Goal: Feedback & Contribution: Submit feedback/report problem

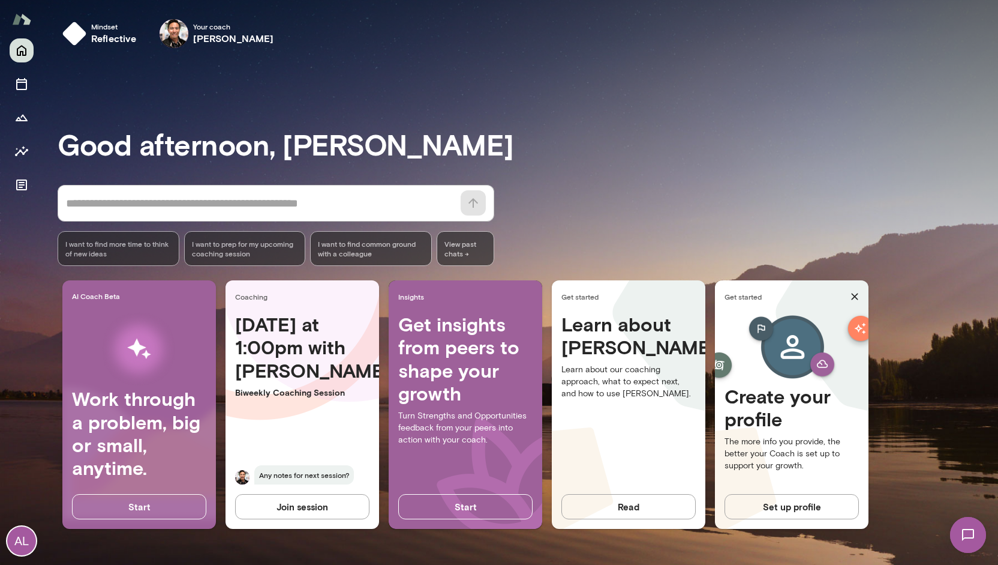
click at [973, 535] on img at bounding box center [968, 534] width 49 height 49
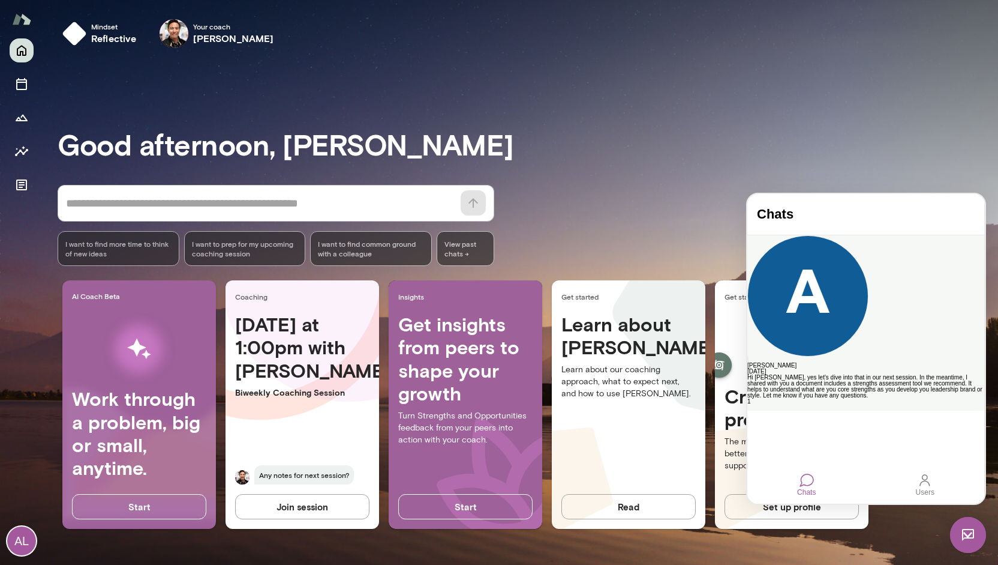
click at [896, 374] on div "Hi [PERSON_NAME], yes let's dive into that in our next session. In the meantime…" at bounding box center [865, 386] width 237 height 24
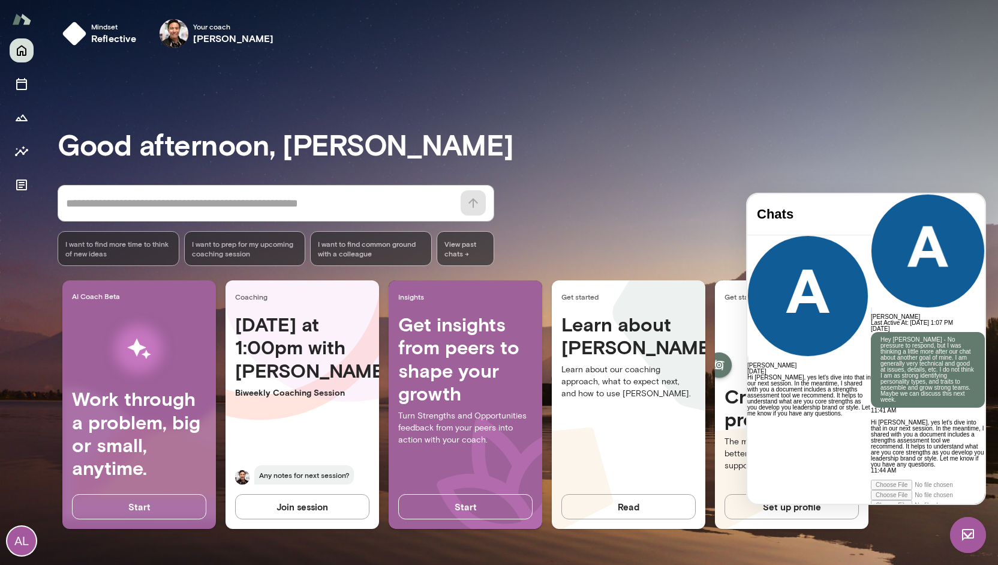
scroll to position [142, 0]
drag, startPoint x: 810, startPoint y: 268, endPoint x: 899, endPoint y: 413, distance: 170.4
click at [899, 413] on div "[DATE] Hey [PERSON_NAME] - No pressure to respond, but I was thinking a little …" at bounding box center [928, 400] width 114 height 148
click at [899, 413] on div "[DATE] Hey [PERSON_NAME] - No pressure to respond, but I was thinking a little …" at bounding box center [928, 397] width 114 height 142
drag, startPoint x: 787, startPoint y: 329, endPoint x: 898, endPoint y: 416, distance: 141.0
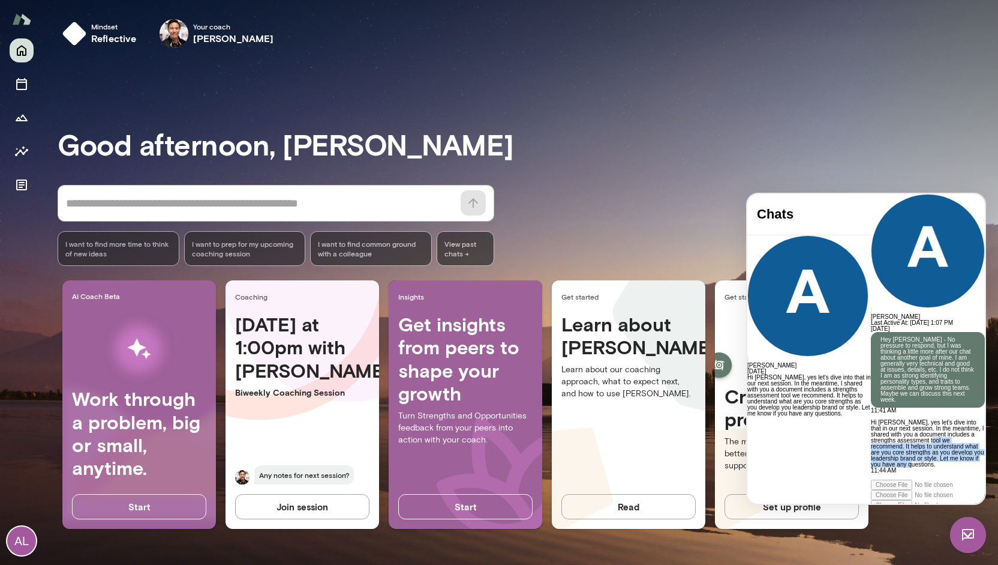
click at [898, 416] on div "Hi [PERSON_NAME], yes let's dive into that in our next session. In the meantime…" at bounding box center [928, 443] width 114 height 60
click at [565, 208] on div "* ​ ​ I want to find more time to think of new ideas I want to prep for my upco…" at bounding box center [528, 225] width 941 height 81
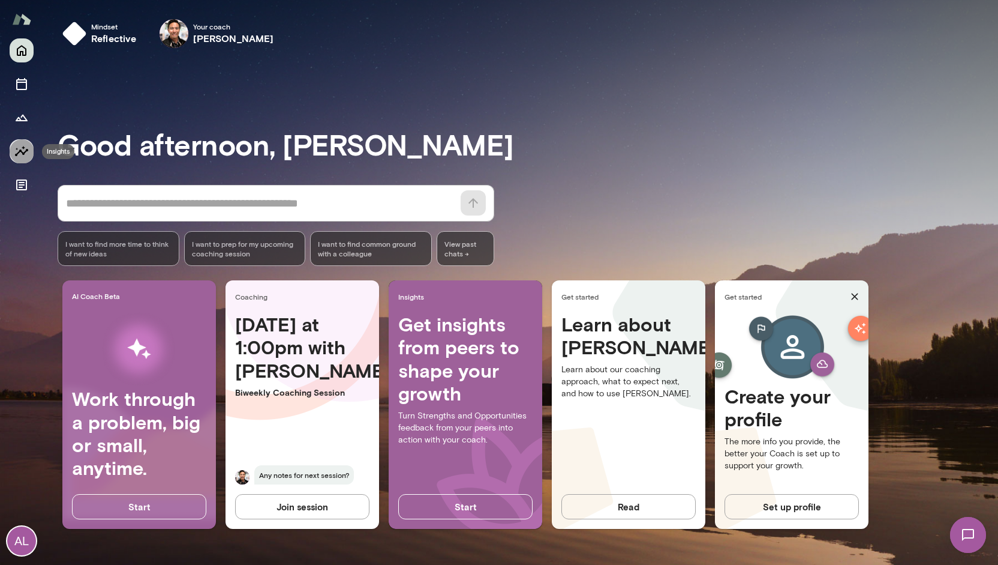
click at [26, 145] on icon "Insights" at bounding box center [21, 151] width 14 height 14
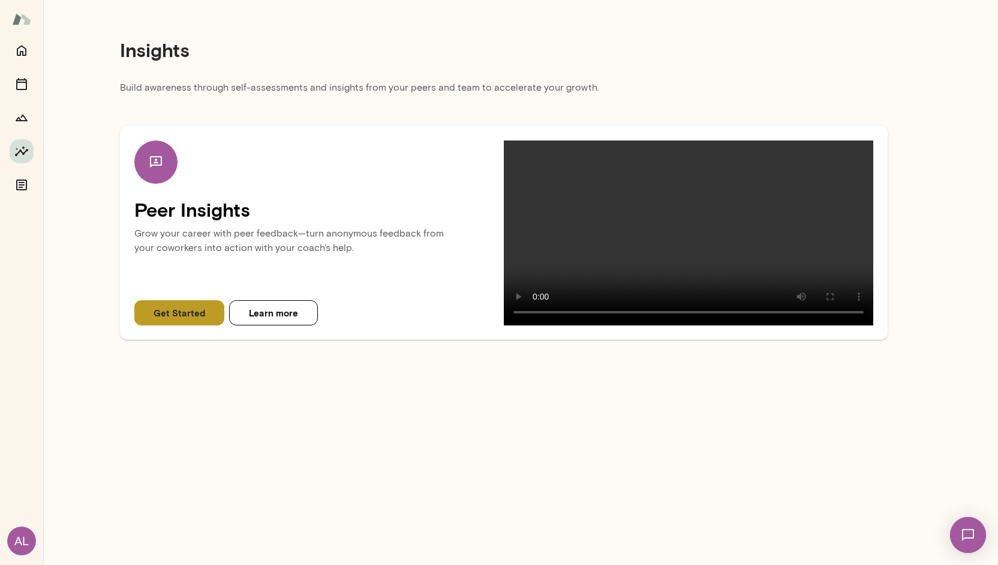
click at [178, 325] on button "Get Started" at bounding box center [179, 312] width 90 height 25
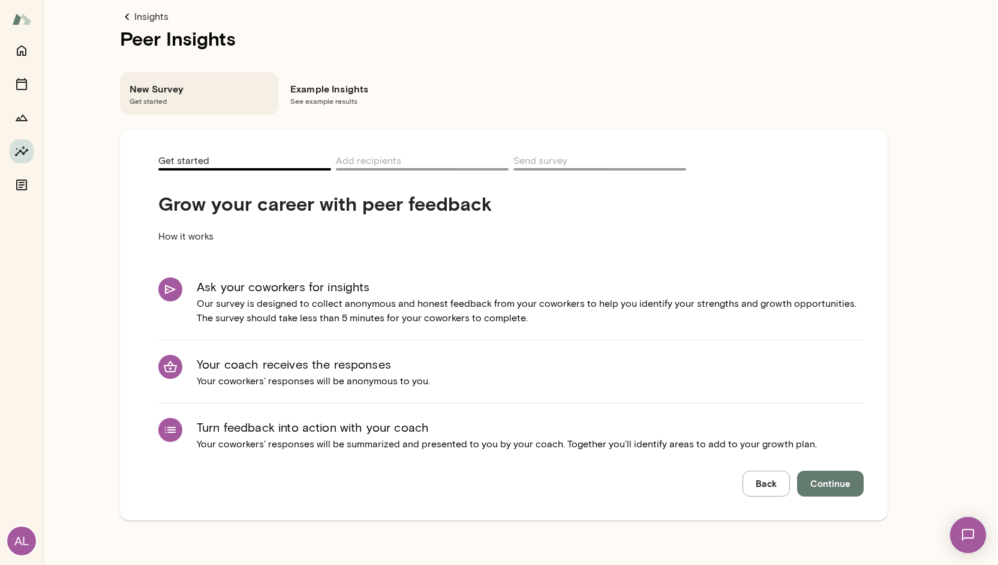
click at [325, 100] on span "See example results" at bounding box center [359, 101] width 139 height 10
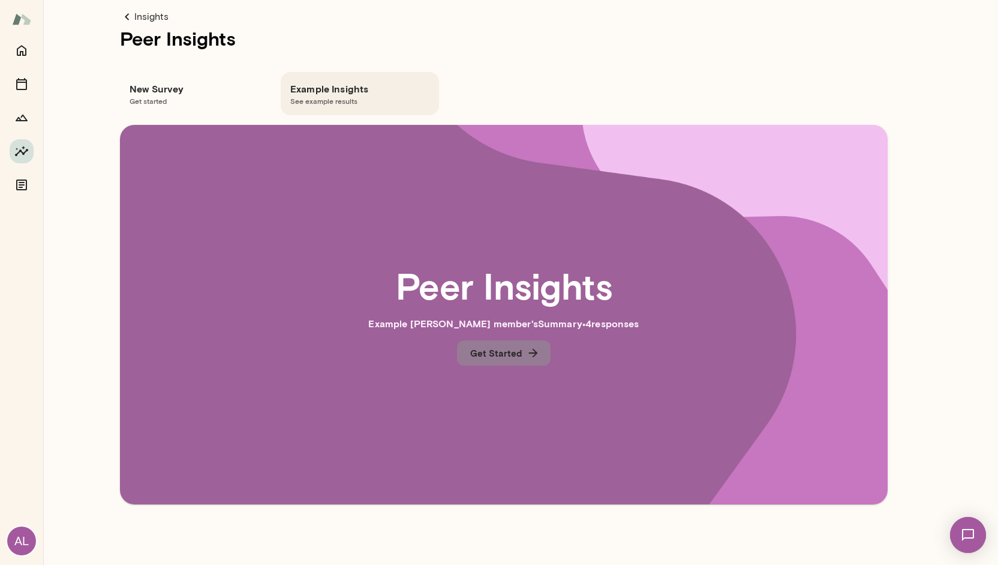
click at [506, 358] on button "Get Started" at bounding box center [504, 352] width 94 height 25
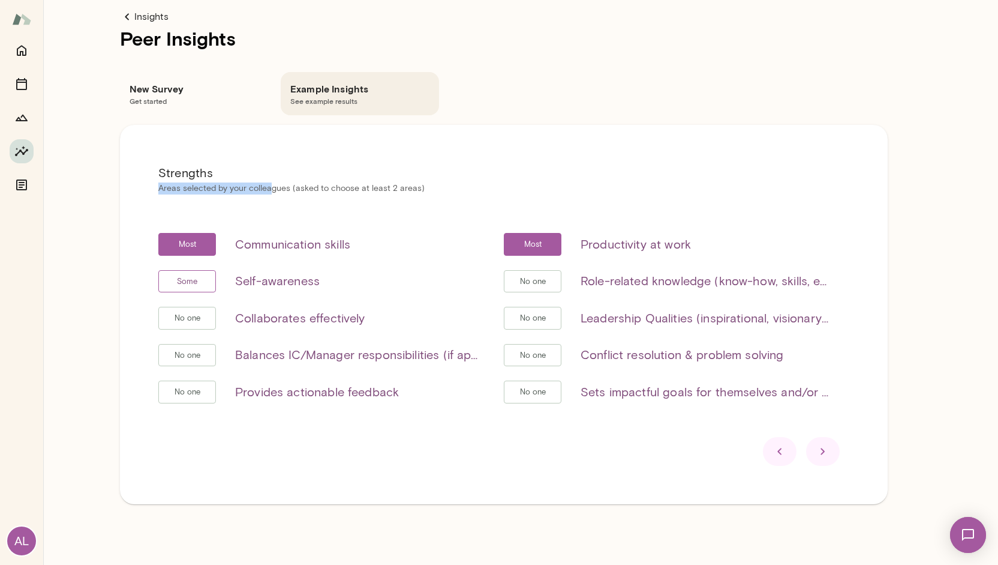
drag, startPoint x: 270, startPoint y: 186, endPoint x: 470, endPoint y: 176, distance: 200.0
click at [470, 176] on div "Strengths Areas selected by your colleagues (asked to choose at least 2 areas) …" at bounding box center [504, 314] width 768 height 379
click at [470, 176] on h6 "Strengths" at bounding box center [503, 172] width 691 height 19
click at [212, 100] on span "Get started" at bounding box center [199, 101] width 139 height 10
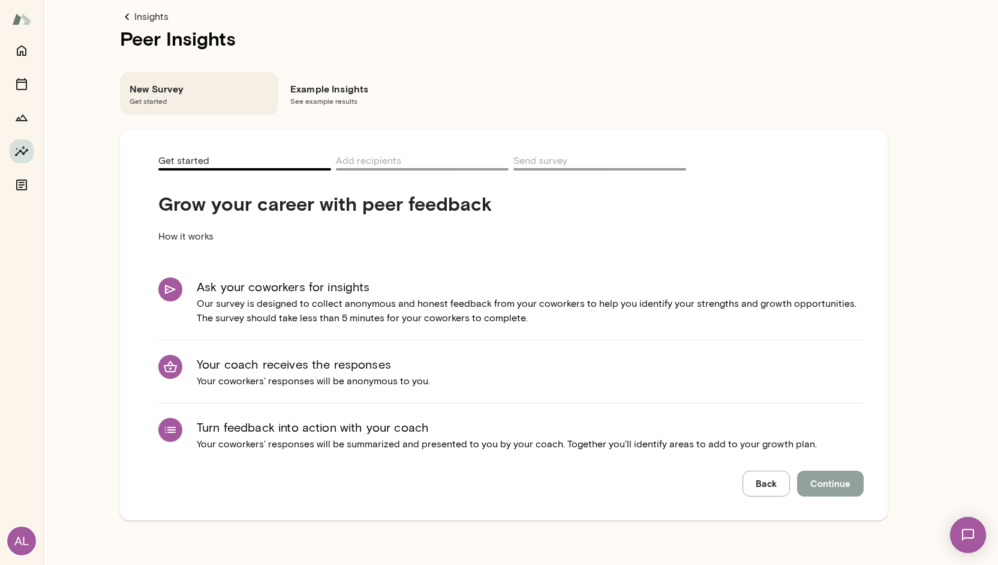
click at [830, 490] on span "Continue" at bounding box center [830, 483] width 40 height 16
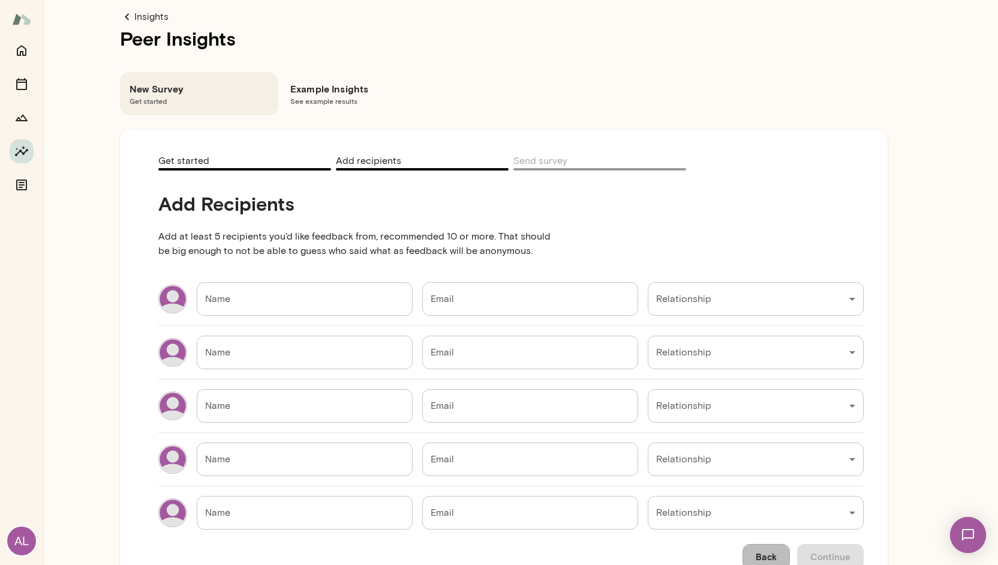
click at [781, 547] on button "Back" at bounding box center [766, 556] width 47 height 25
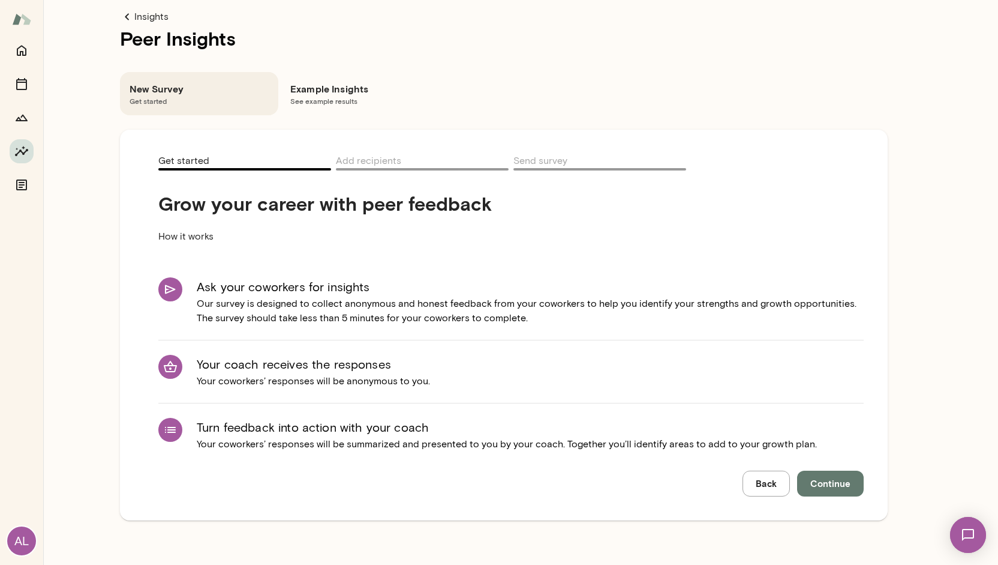
click at [355, 83] on h6 "Example Insights" at bounding box center [359, 89] width 139 height 14
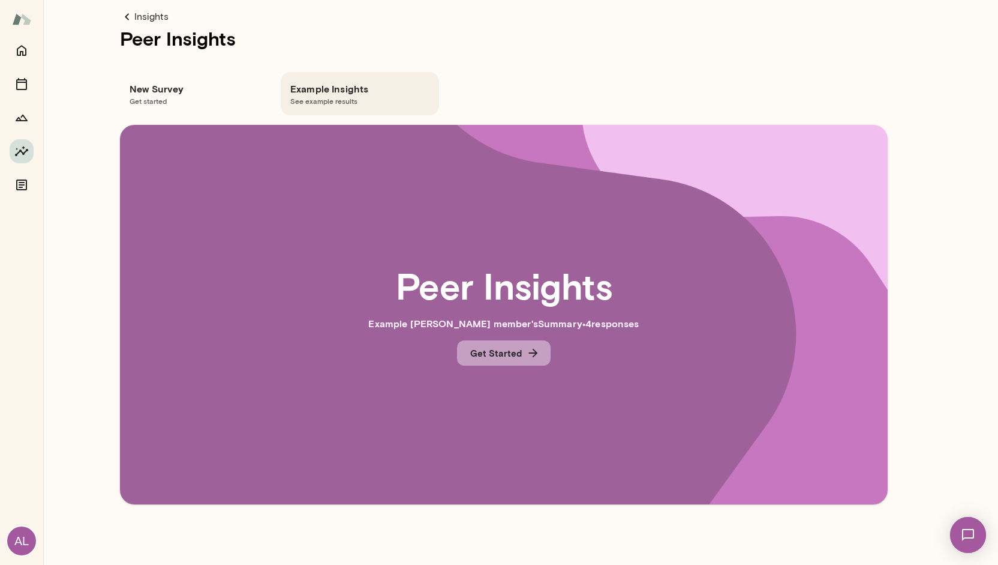
click at [486, 353] on button "Get Started" at bounding box center [504, 352] width 94 height 25
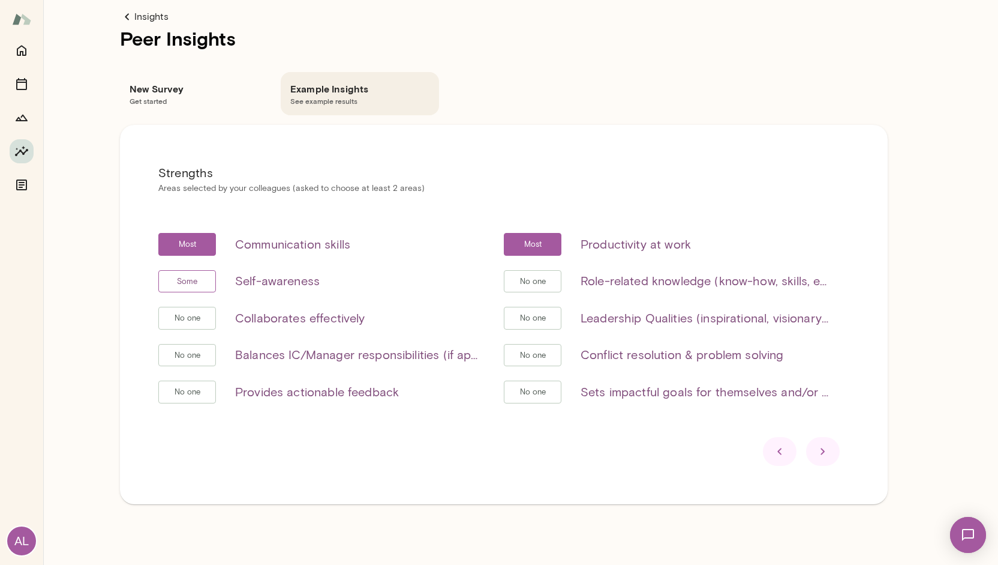
click at [825, 454] on icon at bounding box center [823, 451] width 14 height 14
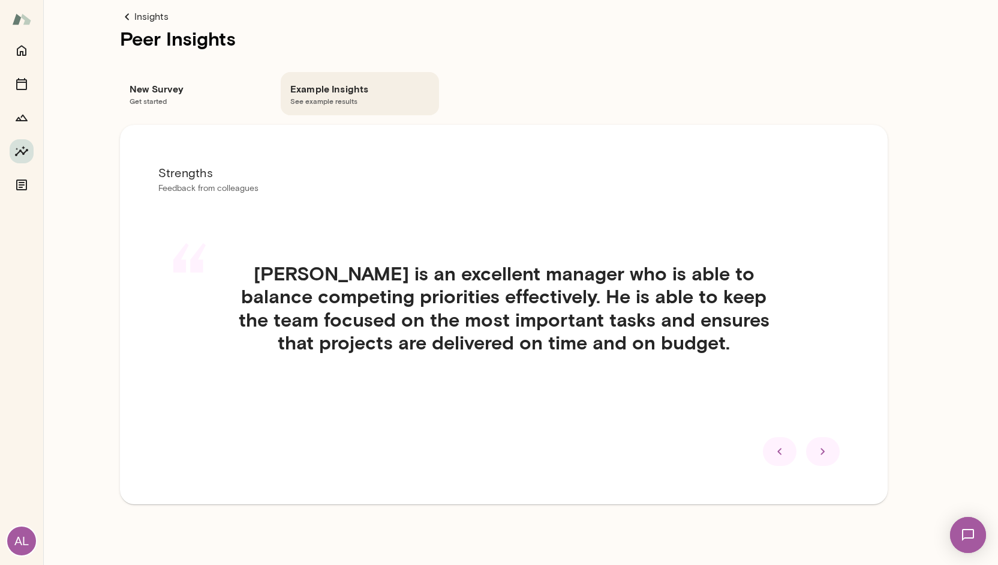
click at [780, 453] on icon at bounding box center [779, 451] width 4 height 7
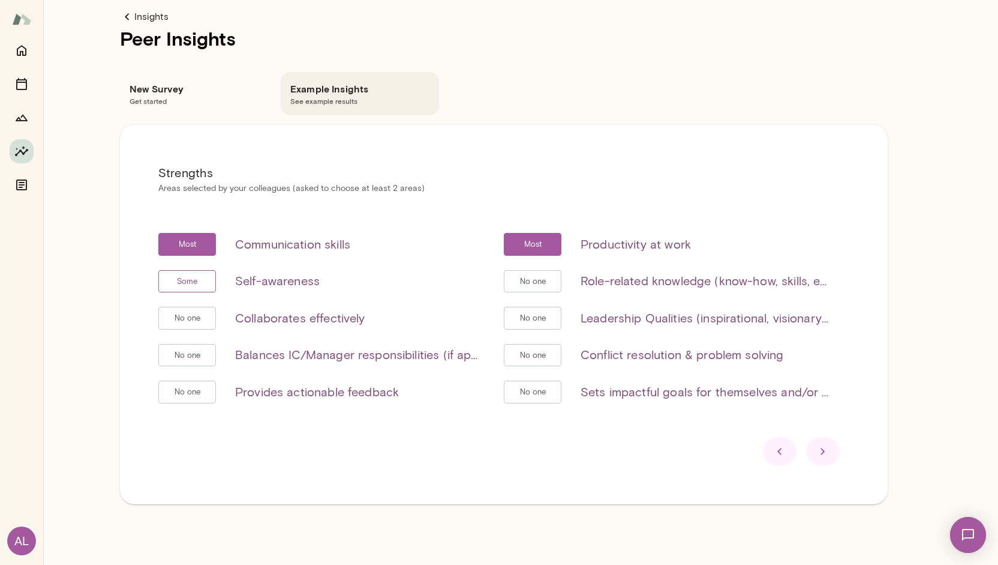
click at [182, 88] on h6 "New Survey" at bounding box center [199, 89] width 139 height 14
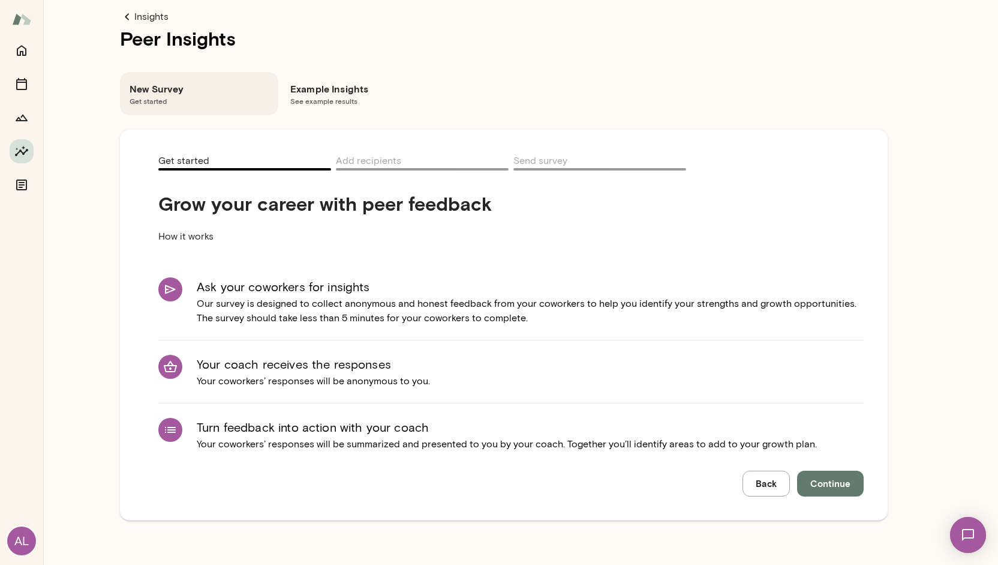
click at [710, 97] on div "New Survey Get started Example Insights See example results" at bounding box center [504, 84] width 768 height 62
click at [315, 98] on span "See example results" at bounding box center [359, 101] width 139 height 10
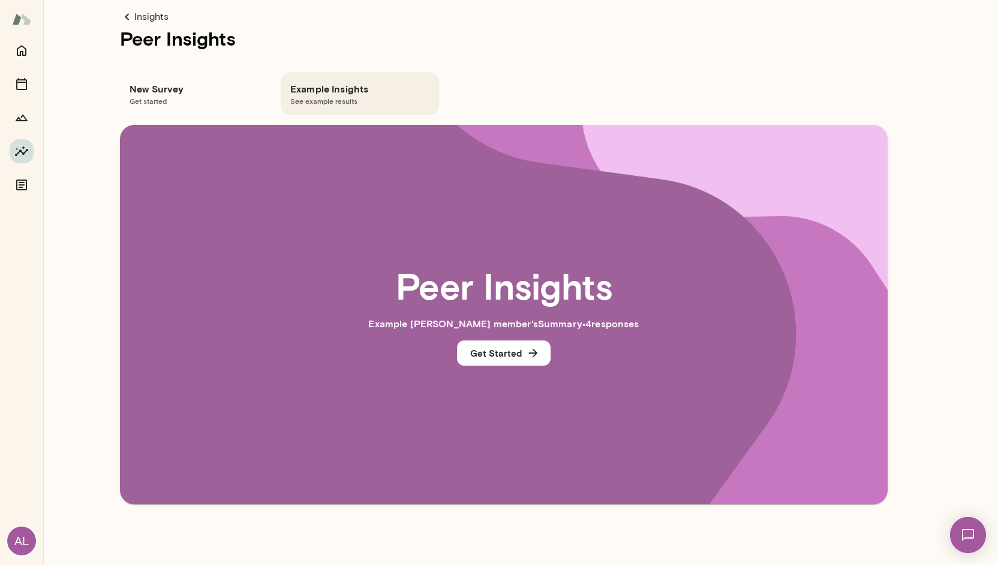
click at [192, 101] on span "Get started" at bounding box center [199, 101] width 139 height 10
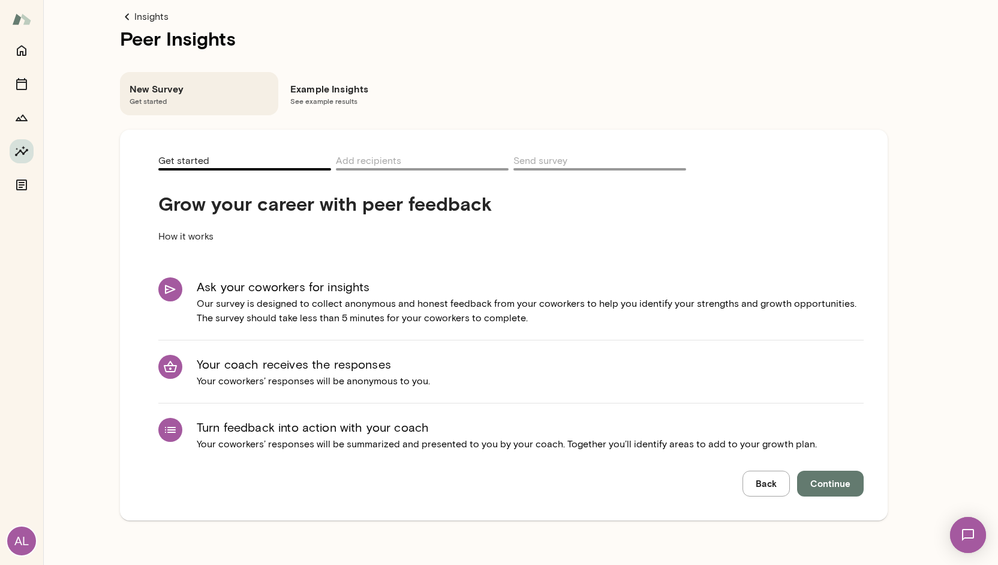
click at [629, 91] on div "New Survey Get started Example Insights See example results" at bounding box center [504, 84] width 768 height 62
click at [899, 184] on div "Insights Peer Insights New Survey Get started Example Insights See example resu…" at bounding box center [503, 272] width 921 height 544
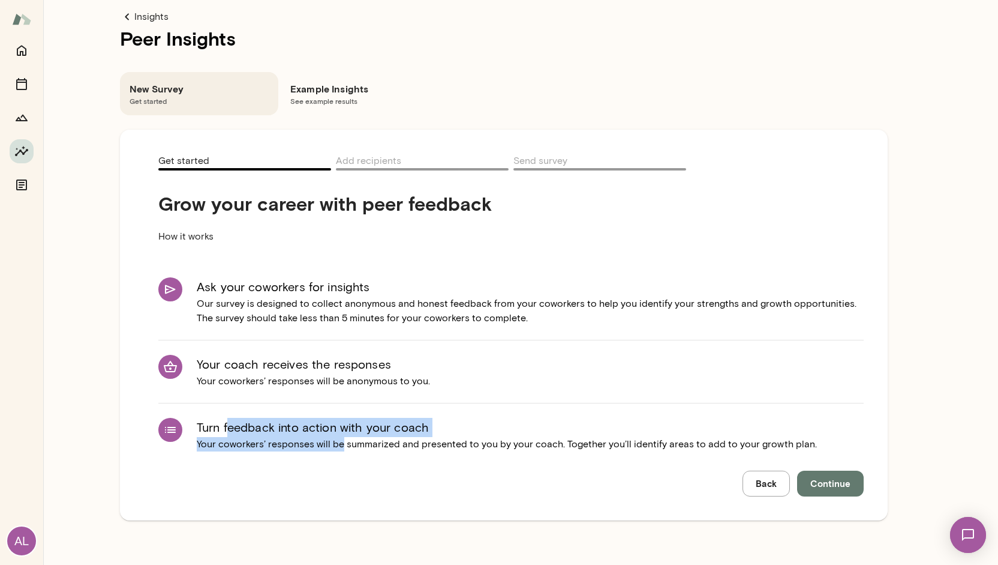
drag, startPoint x: 228, startPoint y: 428, endPoint x: 340, endPoint y: 453, distance: 114.4
click at [340, 453] on li "Turn feedback into action with your coach Your coworkers’ responses will be sum…" at bounding box center [510, 434] width 705 height 62
drag, startPoint x: 301, startPoint y: 418, endPoint x: 390, endPoint y: 443, distance: 92.9
click at [390, 443] on div "Turn feedback into action with your coach Your coworkers’ responses will be sum…" at bounding box center [507, 435] width 620 height 34
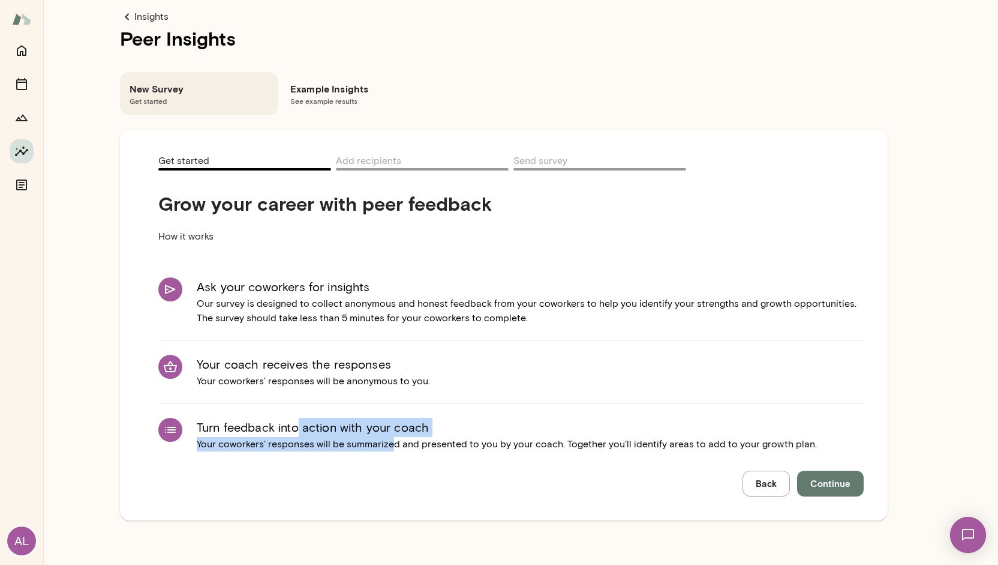
click at [390, 443] on p "Your coworkers’ responses will be summarized and presented to you by your coach…" at bounding box center [507, 444] width 620 height 14
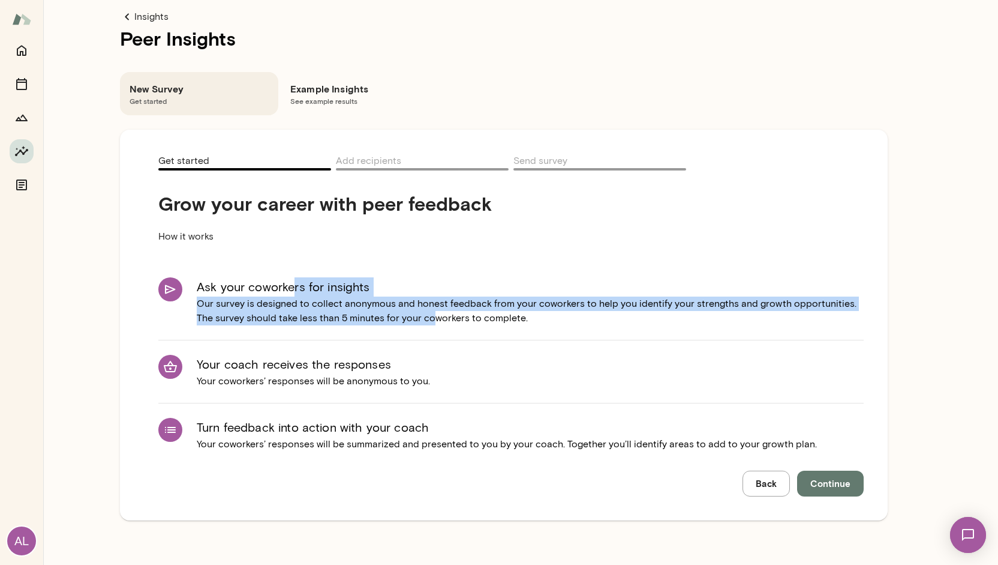
drag, startPoint x: 292, startPoint y: 285, endPoint x: 413, endPoint y: 314, distance: 124.0
click at [413, 314] on div "Ask your coworkers for insights Our survey is designed to collect anonymous and…" at bounding box center [530, 301] width 667 height 48
click at [413, 314] on p "Our survey is designed to collect anonymous and honest feedback from your cowor…" at bounding box center [530, 310] width 667 height 29
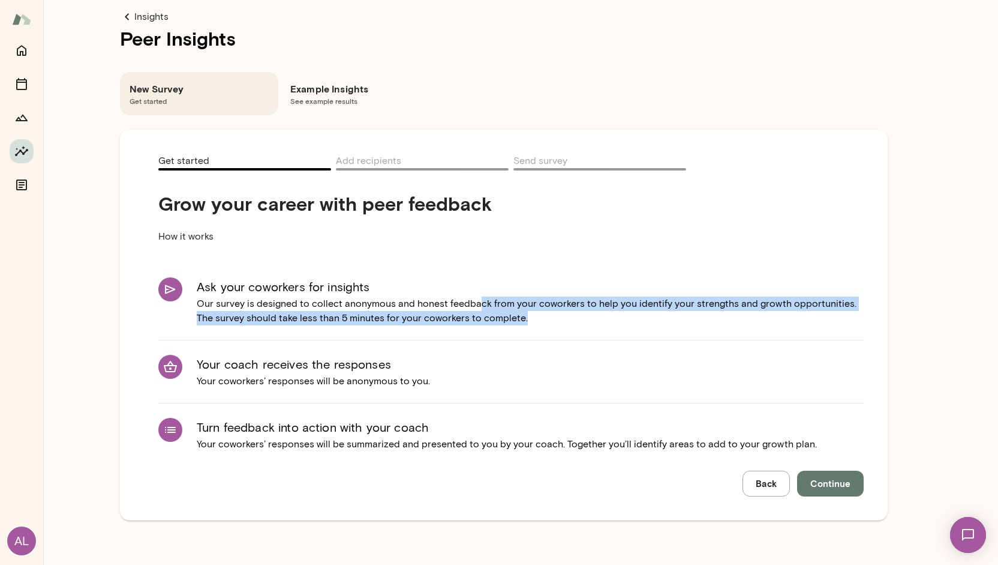
drag, startPoint x: 474, startPoint y: 305, endPoint x: 539, endPoint y: 334, distance: 70.7
click at [539, 334] on li "Ask your coworkers for insights Our survey is designed to collect anonymous and…" at bounding box center [510, 301] width 705 height 77
drag, startPoint x: 529, startPoint y: 328, endPoint x: 359, endPoint y: 290, distance: 174.6
click at [359, 290] on li "Ask your coworkers for insights Our survey is designed to collect anonymous and…" at bounding box center [510, 301] width 705 height 77
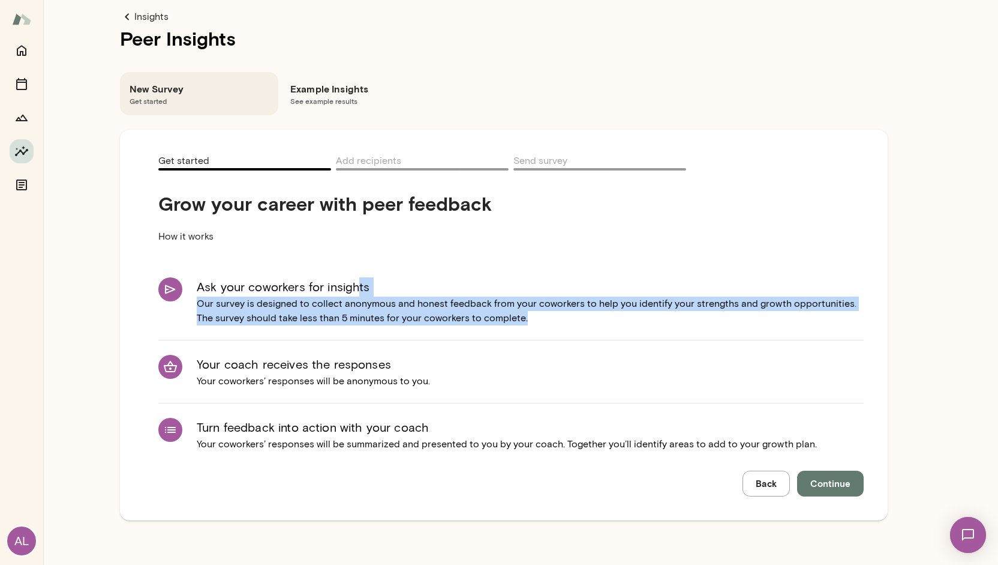
click at [359, 290] on h6 "Ask your coworkers for insights" at bounding box center [530, 286] width 667 height 19
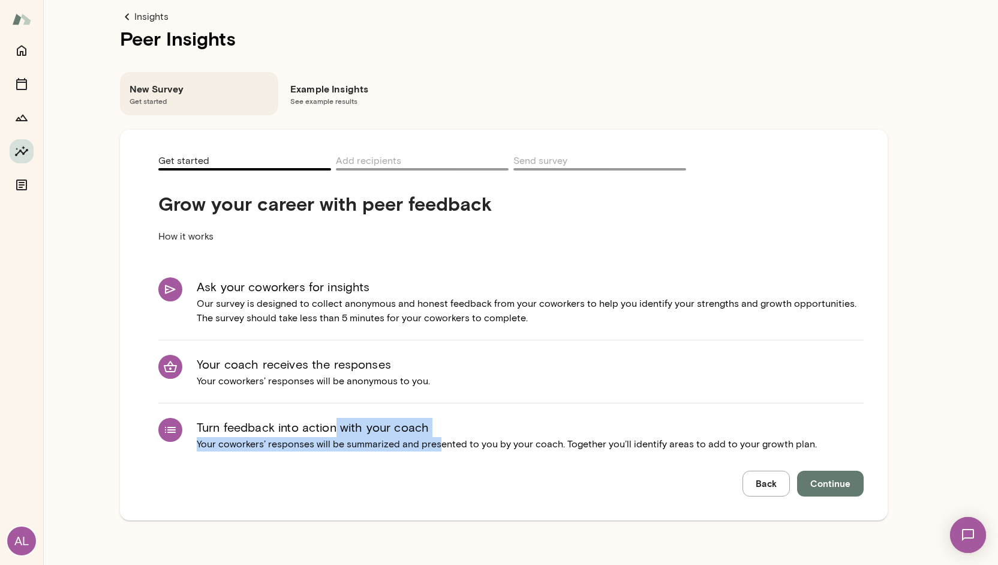
drag, startPoint x: 337, startPoint y: 403, endPoint x: 436, endPoint y: 458, distance: 113.0
click at [436, 458] on li "Turn feedback into action with your coach Your coworkers’ responses will be sum…" at bounding box center [510, 434] width 705 height 62
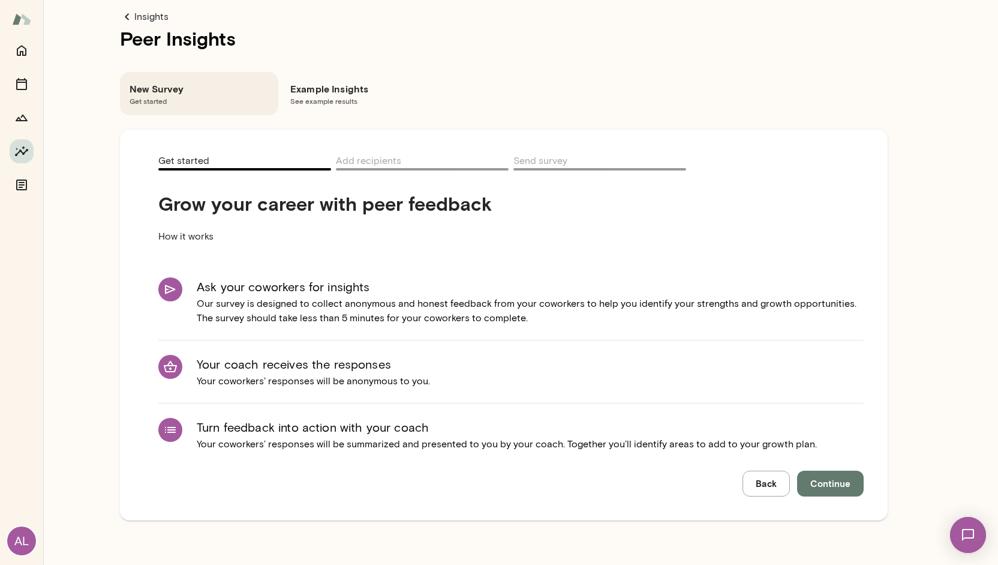
click at [374, 163] on span "Add recipients" at bounding box center [368, 162] width 65 height 14
click at [499, 171] on div "Grow your career with peer feedback How it works Ask your coworkers for insight…" at bounding box center [510, 333] width 705 height 326
click at [304, 77] on div "Example Insights See example results" at bounding box center [360, 93] width 158 height 43
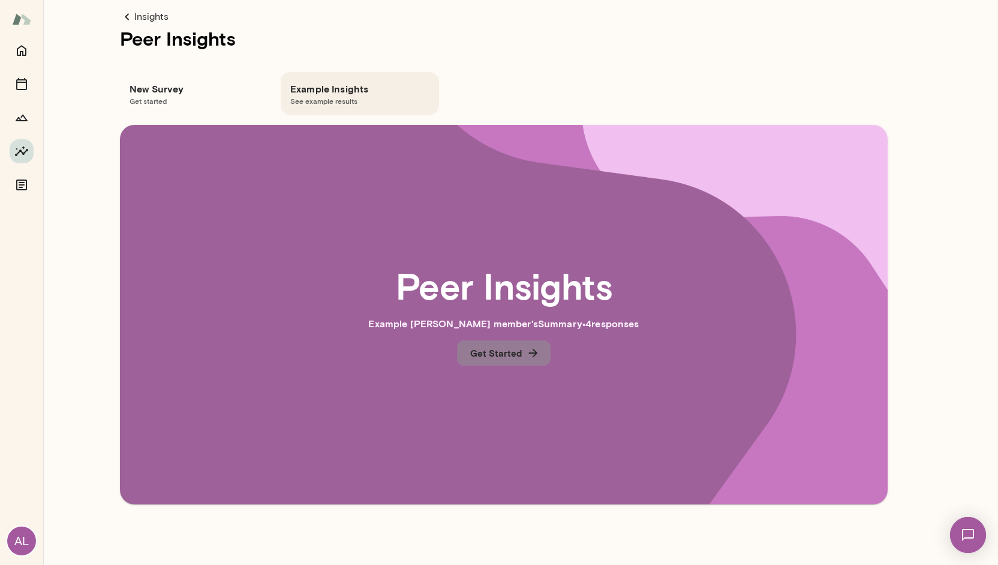
click at [511, 355] on button "Get Started" at bounding box center [504, 352] width 94 height 25
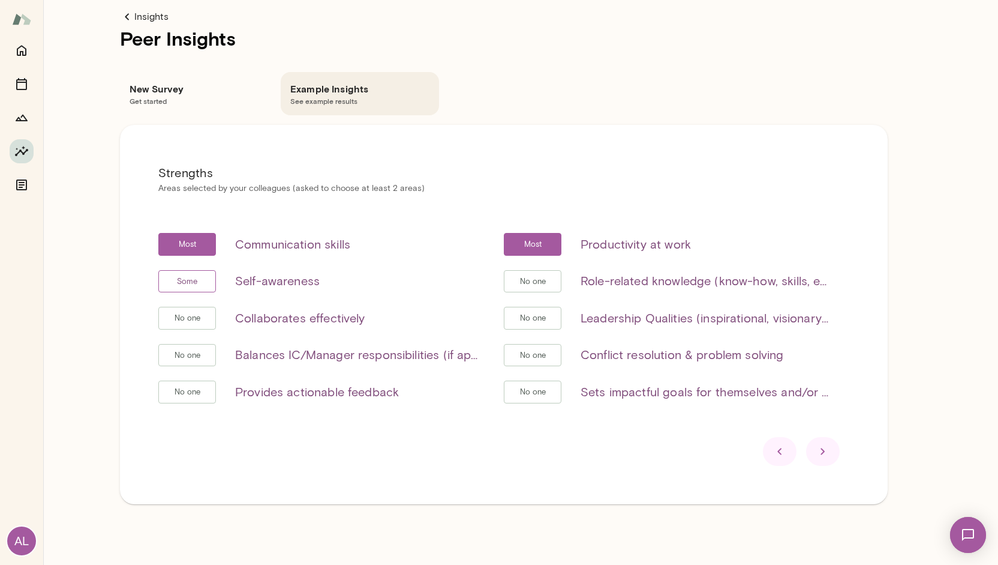
click at [840, 457] on div at bounding box center [503, 451] width 691 height 29
click at [833, 457] on div at bounding box center [823, 451] width 34 height 29
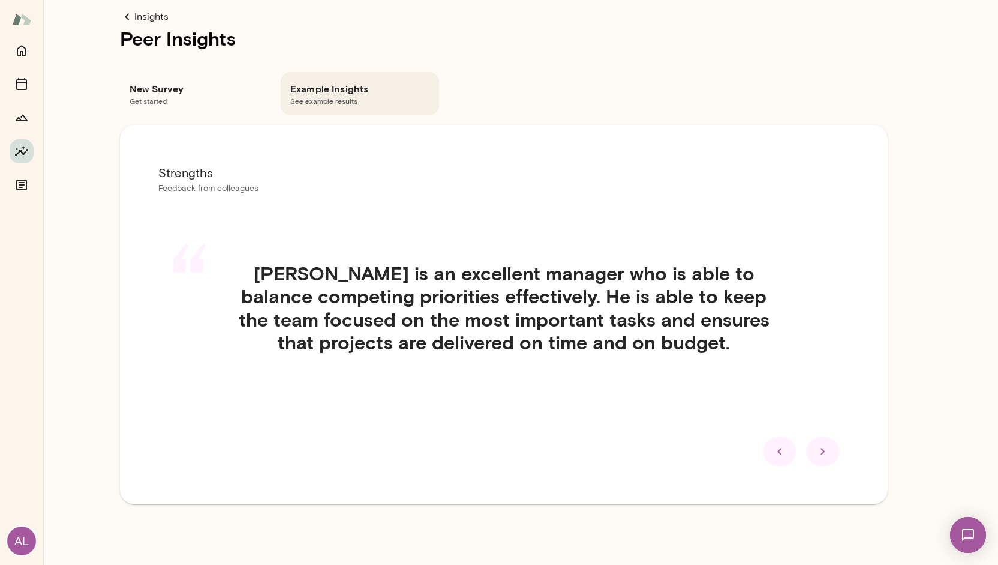
click at [795, 452] on div at bounding box center [780, 451] width 34 height 29
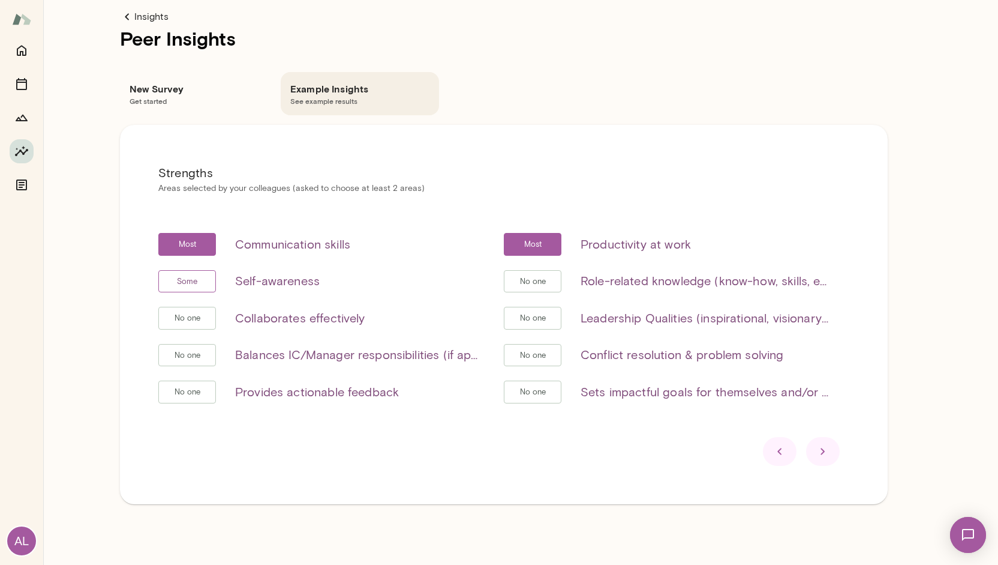
click at [179, 94] on h6 "New Survey" at bounding box center [199, 89] width 139 height 14
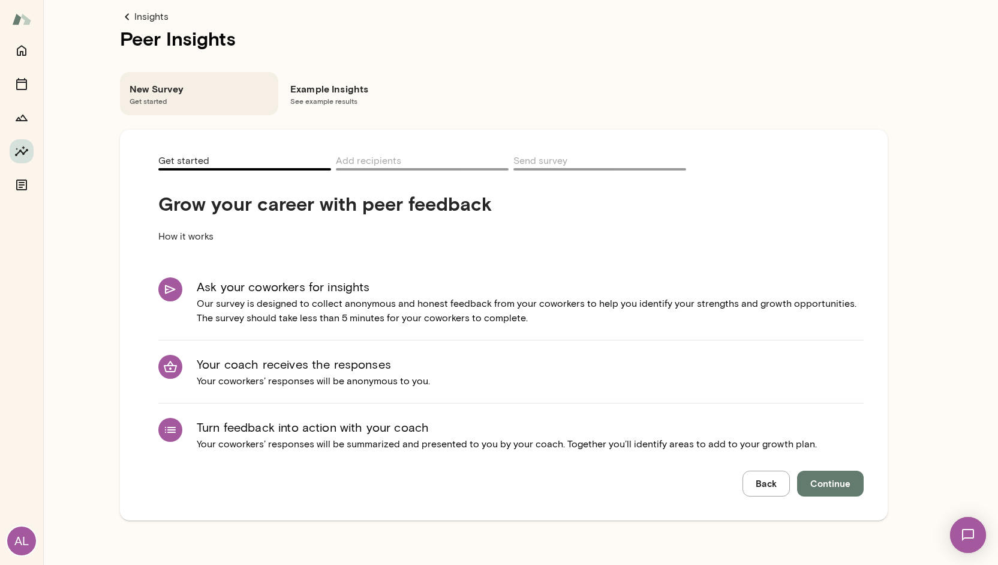
click at [683, 97] on div "New Survey Get started Example Insights See example results" at bounding box center [504, 84] width 768 height 62
click at [966, 542] on img at bounding box center [968, 534] width 49 height 49
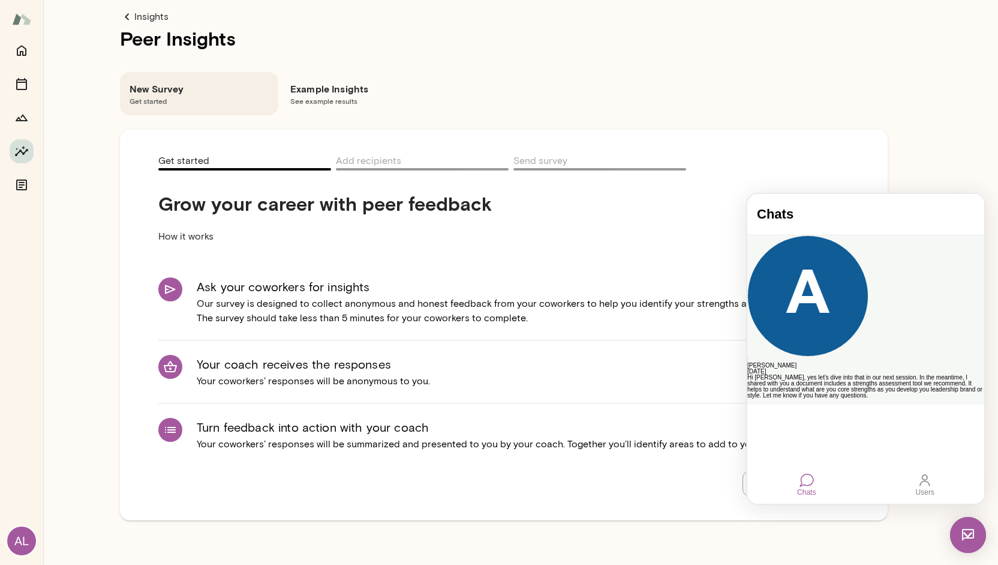
click at [879, 237] on div "Albert Villarde 15th Sep Hi Alex, yes let's dive into that in our next session.…" at bounding box center [865, 319] width 237 height 169
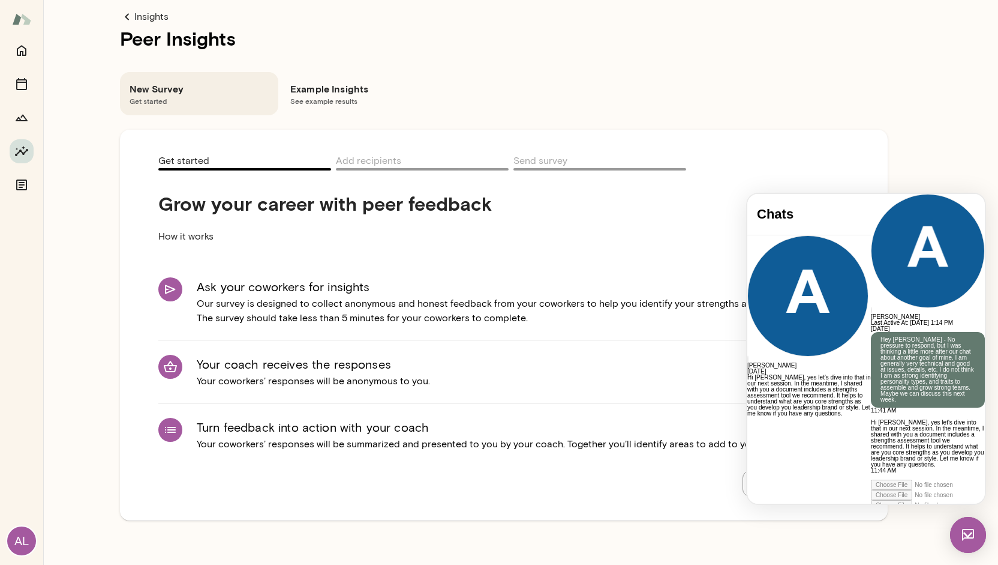
scroll to position [11, 0]
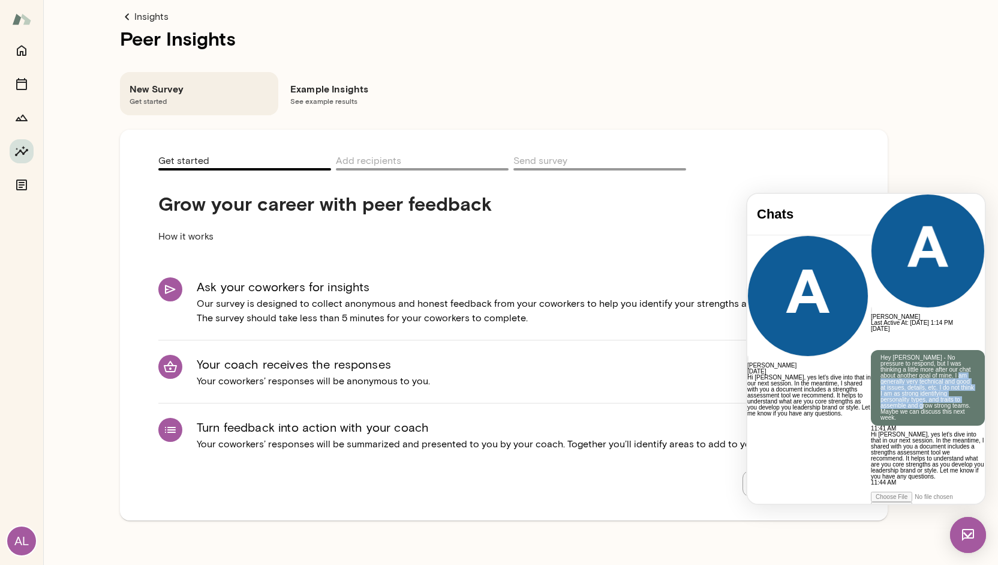
drag, startPoint x: 867, startPoint y: 310, endPoint x: 877, endPoint y: 354, distance: 44.8
click at [881, 355] on p "Hey [PERSON_NAME] - No pressure to respond, but I was thinking a little more af…" at bounding box center [928, 388] width 95 height 66
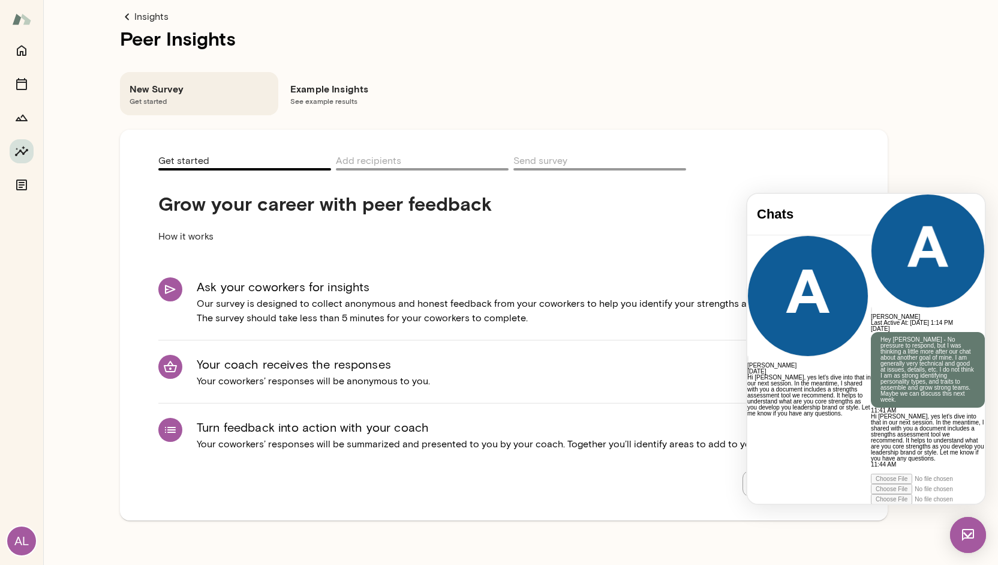
click at [905, 402] on div "[DATE] Hey [PERSON_NAME] - No pressure to respond, but I was thinking a little …" at bounding box center [928, 397] width 114 height 142
click at [877, 109] on div "New Survey Get started Example Insights See example results" at bounding box center [504, 84] width 768 height 62
click at [875, 107] on div "New Survey Get started Example Insights See example results" at bounding box center [504, 84] width 768 height 62
click at [800, 72] on div "New Survey Get started Example Insights See example results" at bounding box center [504, 84] width 768 height 62
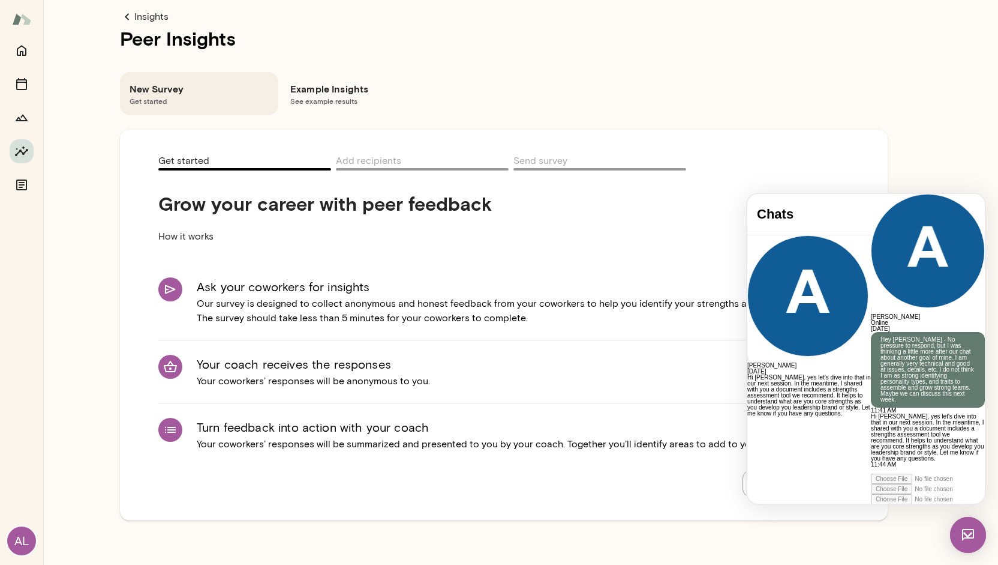
click at [776, 70] on div "New Survey Get started Example Insights See example results" at bounding box center [504, 84] width 768 height 62
click at [781, 117] on div "Insights Peer Insights New Survey Get started Example Insights See example resu…" at bounding box center [503, 272] width 921 height 544
click at [697, 67] on div "New Survey Get started Example Insights See example results" at bounding box center [504, 84] width 768 height 62
click at [756, 98] on div "New Survey Get started Example Insights See example results" at bounding box center [504, 84] width 768 height 62
click at [878, 146] on div "Get started Add recipients Send survey Grow your career with peer feedback How …" at bounding box center [504, 325] width 768 height 391
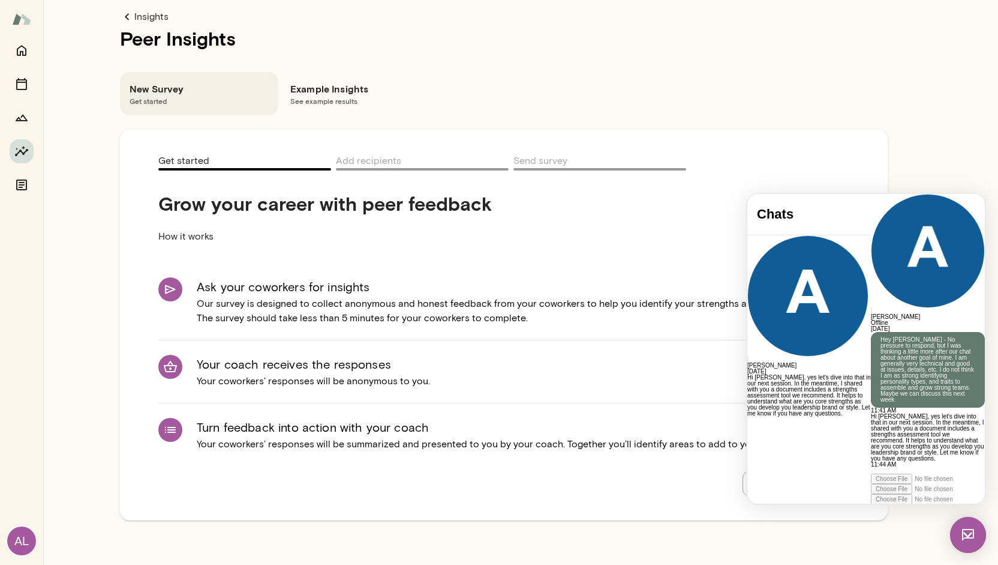
click at [316, 82] on h6 "Example Insights" at bounding box center [359, 89] width 139 height 14
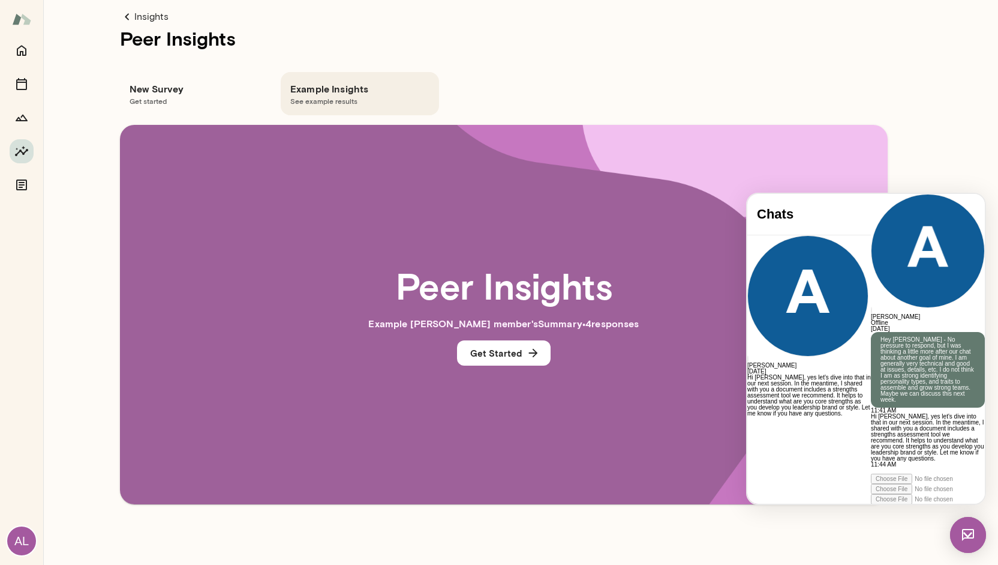
click at [226, 94] on h6 "New Survey" at bounding box center [199, 89] width 139 height 14
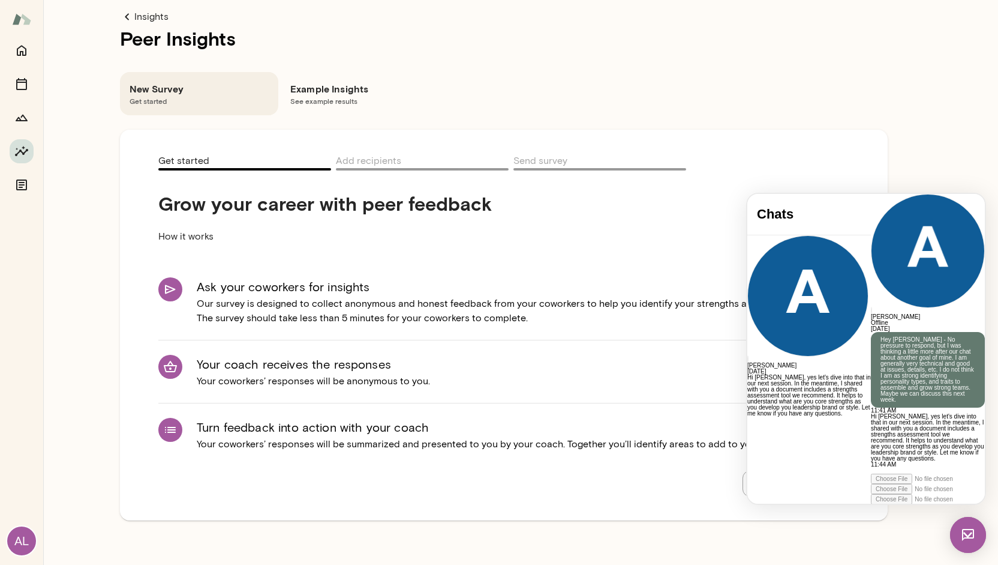
click at [26, 16] on img at bounding box center [21, 19] width 19 height 23
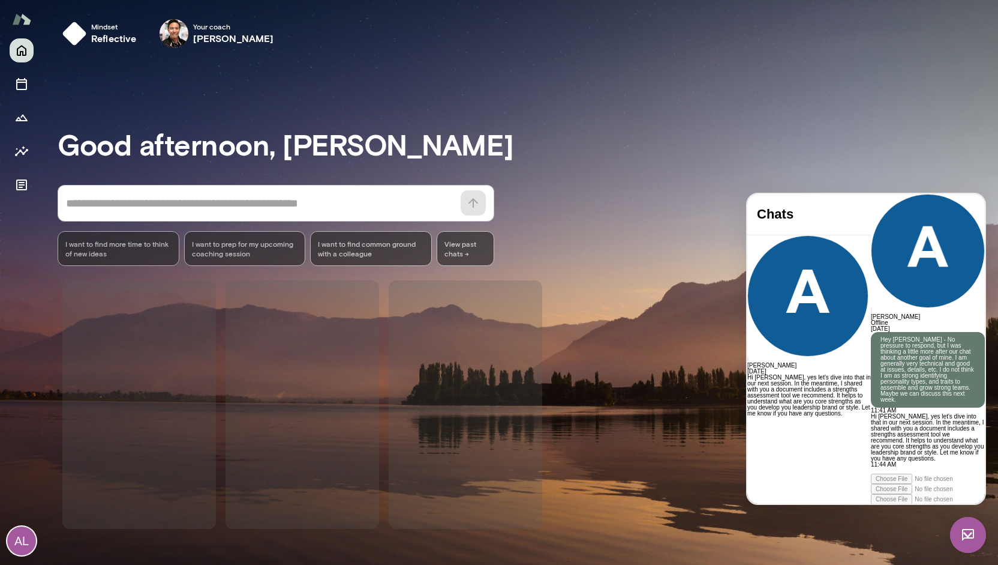
click at [619, 146] on h3 "Good afternoon, [PERSON_NAME]" at bounding box center [528, 144] width 941 height 34
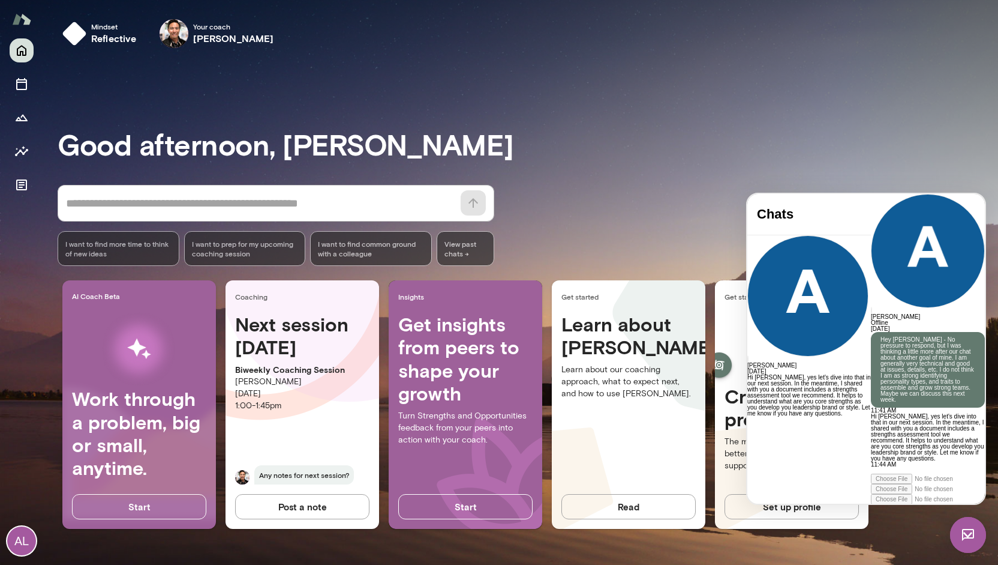
click at [634, 152] on h3 "Good afternoon, [PERSON_NAME]" at bounding box center [528, 144] width 941 height 34
click at [596, 174] on div "Good afternoon, Alex * ​ ​ I want to find more time to think of new ideas I wan…" at bounding box center [528, 311] width 941 height 478
